Goal: Navigation & Orientation: Find specific page/section

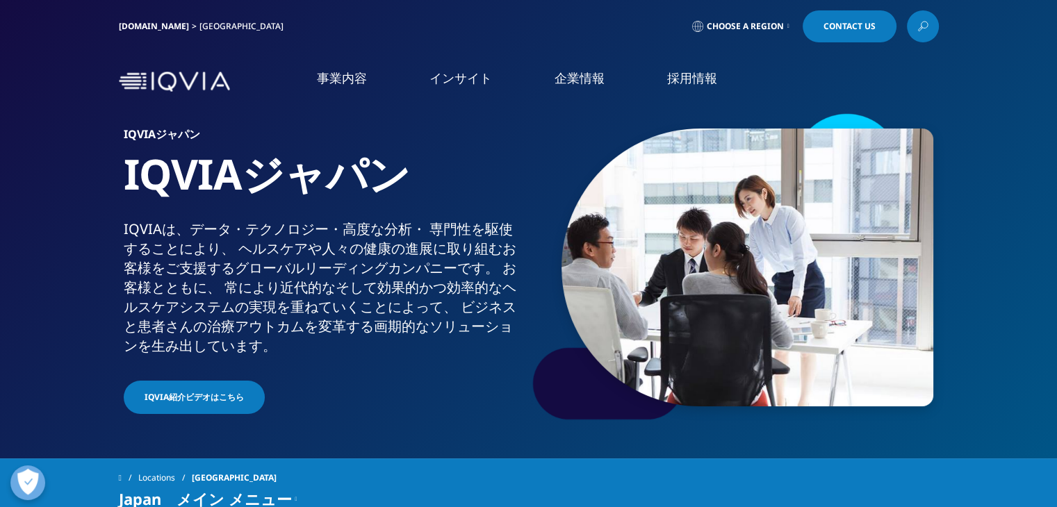
click at [63, 234] on link "アクセス" at bounding box center [193, 230] width 345 height 16
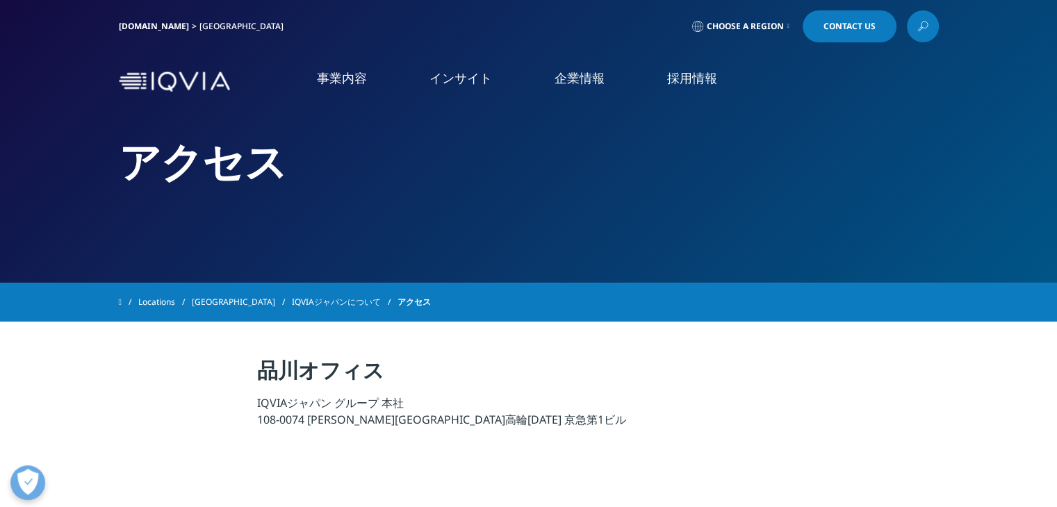
drag, startPoint x: 1062, startPoint y: 67, endPoint x: 1065, endPoint y: -10, distance: 77.2
click at [698, 84] on link "採用情報" at bounding box center [692, 78] width 50 height 17
click at [89, 183] on link "IQVIAグループ" at bounding box center [193, 179] width 345 height 16
